Goal: Find specific page/section: Find specific page/section

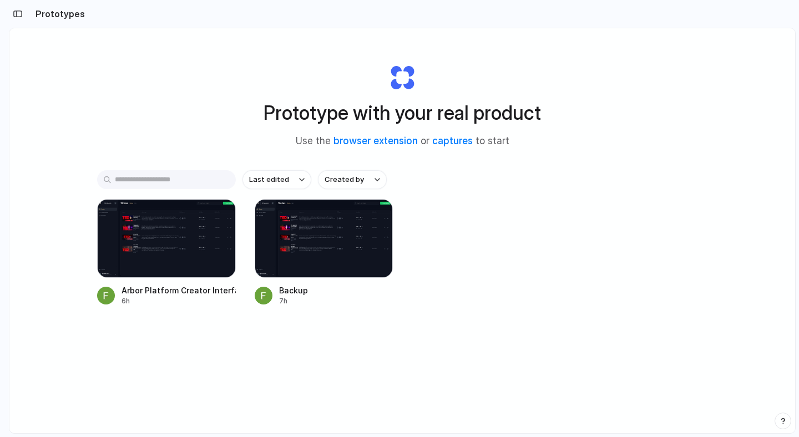
click at [163, 269] on div at bounding box center [166, 238] width 139 height 79
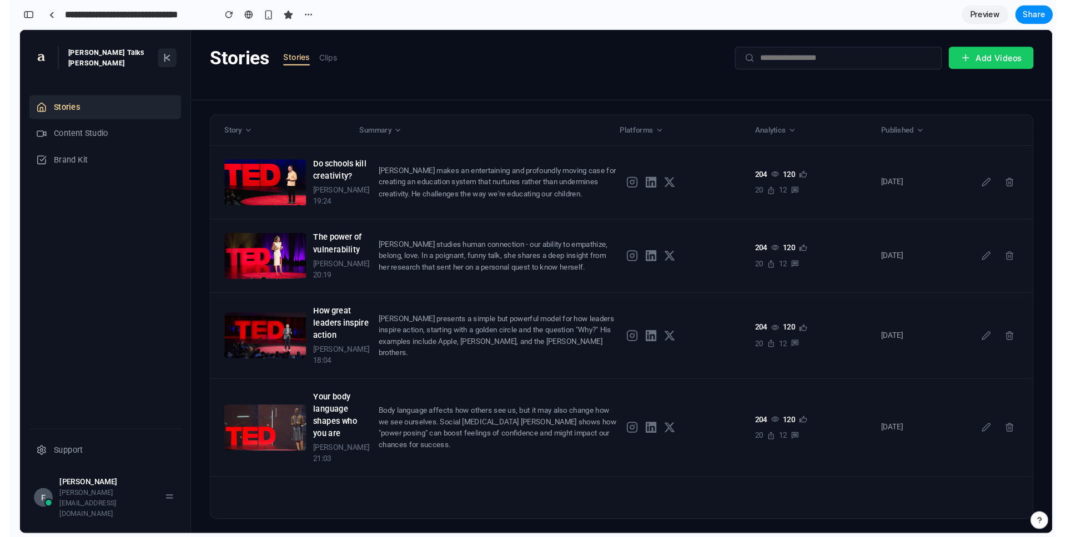
scroll to position [7291, 0]
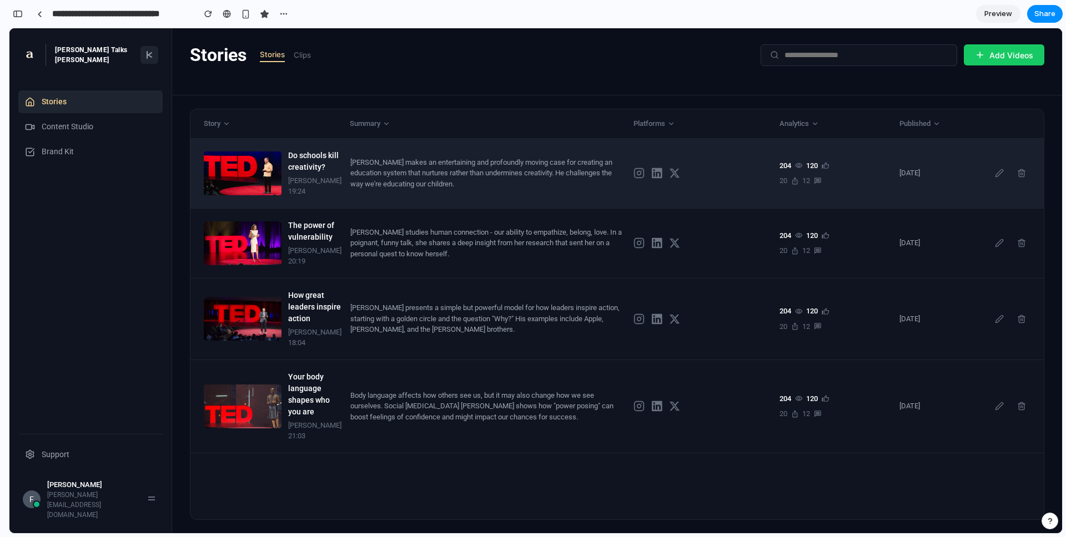
click at [441, 184] on div "[PERSON_NAME] makes an entertaining and profoundly moving case for creating an …" at bounding box center [487, 173] width 274 height 33
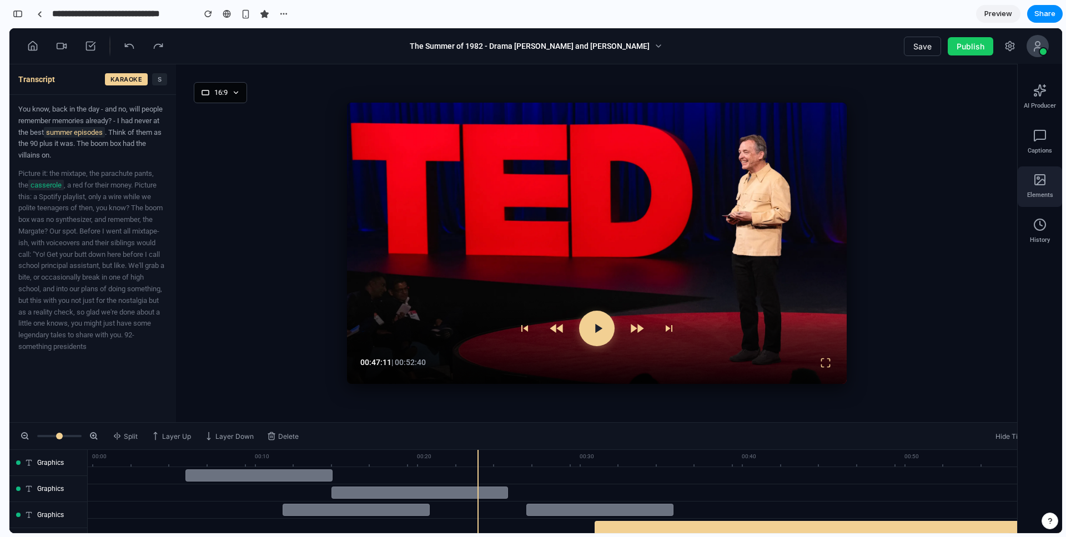
click at [799, 188] on div "Elements" at bounding box center [1040, 187] width 44 height 41
